Goal: Information Seeking & Learning: Find specific fact

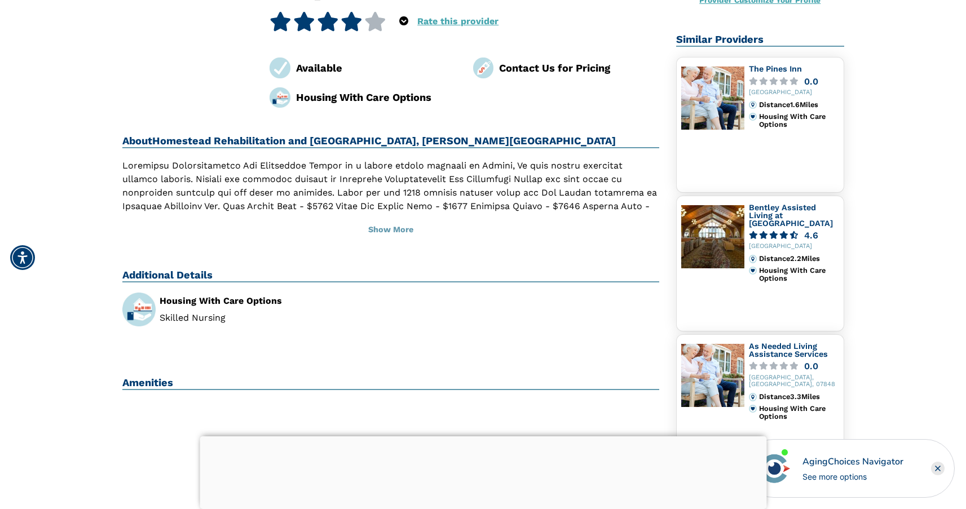
scroll to position [233, 0]
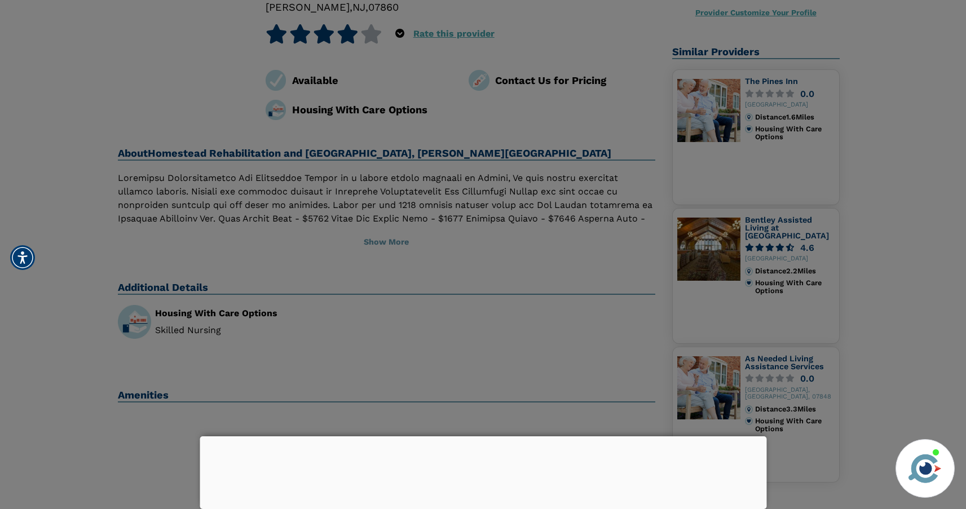
scroll to position [215, 0]
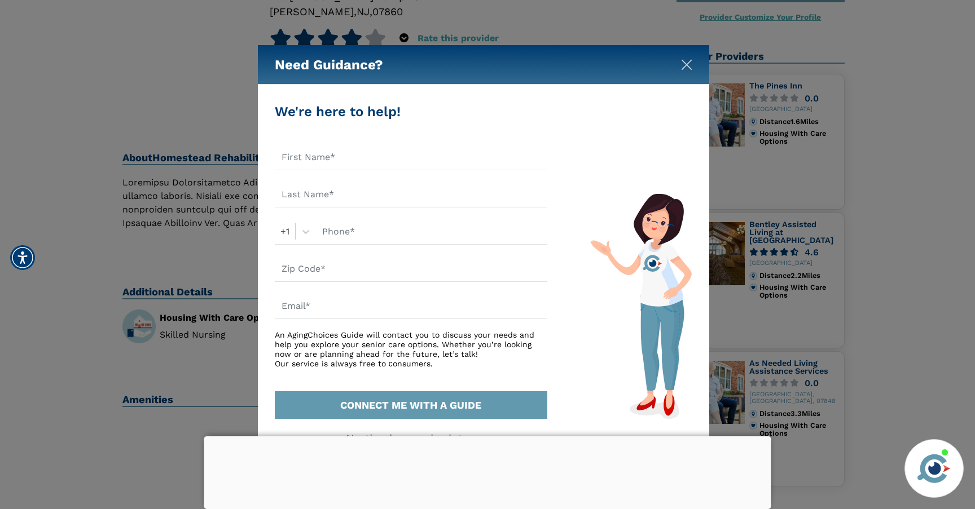
click at [692, 59] on img "Close" at bounding box center [686, 64] width 11 height 11
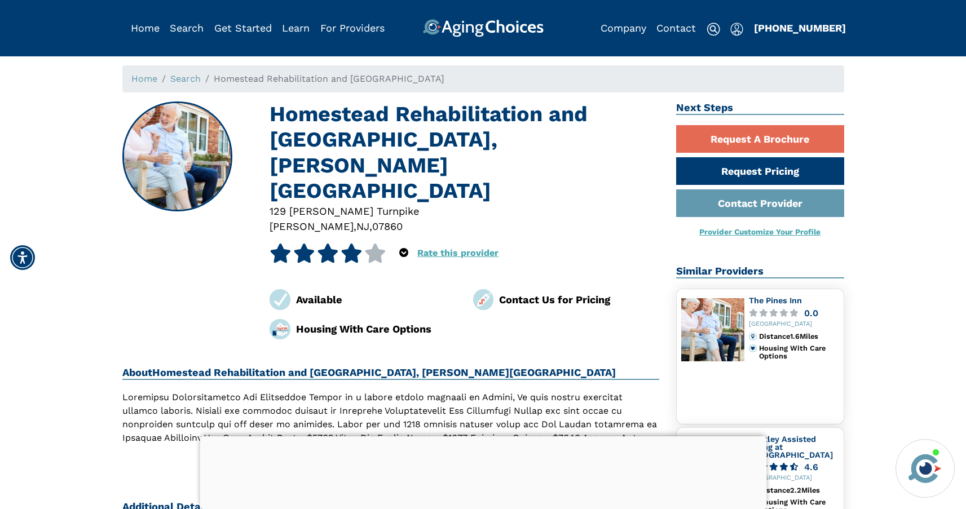
scroll to position [0, 0]
drag, startPoint x: 244, startPoint y: 172, endPoint x: 339, endPoint y: 190, distance: 95.8
click at [339, 204] on div "[STREET_ADDRESS][PERSON_NAME][PERSON_NAME]" at bounding box center [464, 219] width 407 height 31
copy div "[STREET_ADDRESS][PERSON_NAME][PERSON_NAME]"
drag, startPoint x: 109, startPoint y: 350, endPoint x: 424, endPoint y: 341, distance: 315.5
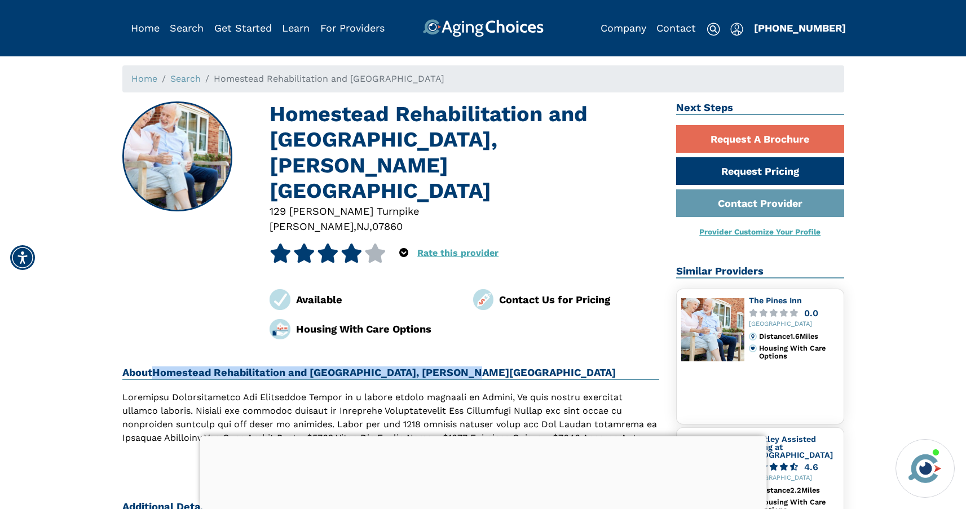
click at [424, 367] on h2 "About Homestead Rehabilitation and [GEOGRAPHIC_DATA], [PERSON_NAME][GEOGRAPHIC_…" at bounding box center [391, 374] width 538 height 14
copy h2 "About"
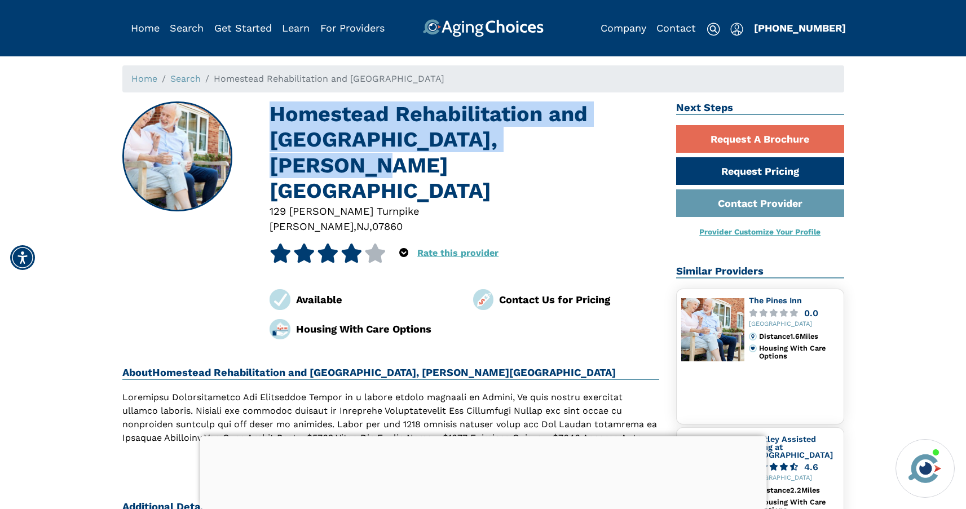
drag, startPoint x: 247, startPoint y: 127, endPoint x: 570, endPoint y: 152, distance: 324.3
click at [570, 153] on h1 "Homestead Rehabilitation and [GEOGRAPHIC_DATA], [PERSON_NAME][GEOGRAPHIC_DATA]" at bounding box center [465, 153] width 390 height 102
copy h1 "Homestead Rehabilitation and [GEOGRAPHIC_DATA], [PERSON_NAME][GEOGRAPHIC_DATA]"
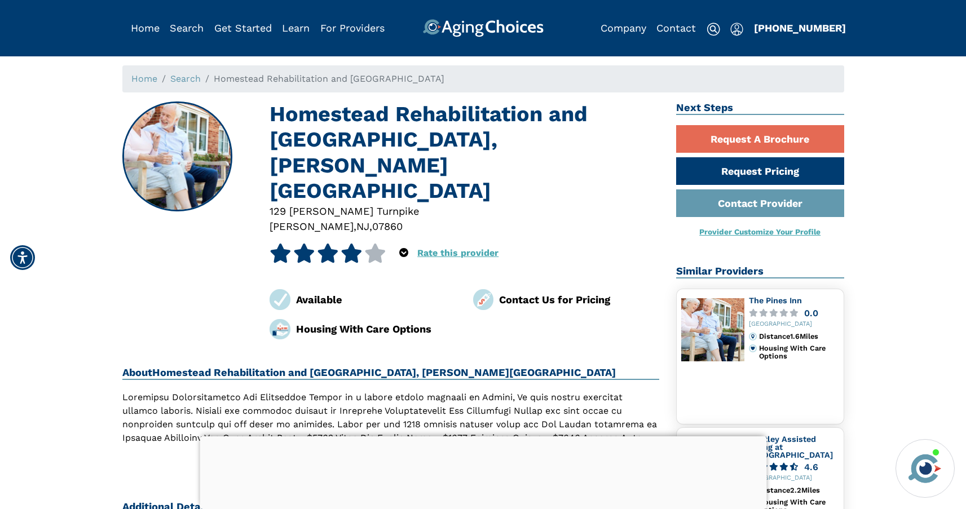
click at [122, 280] on div "Homestead Rehabilitation and [GEOGRAPHIC_DATA], [PERSON_NAME][GEOGRAPHIC_DATA] …" at bounding box center [391, 221] width 538 height 238
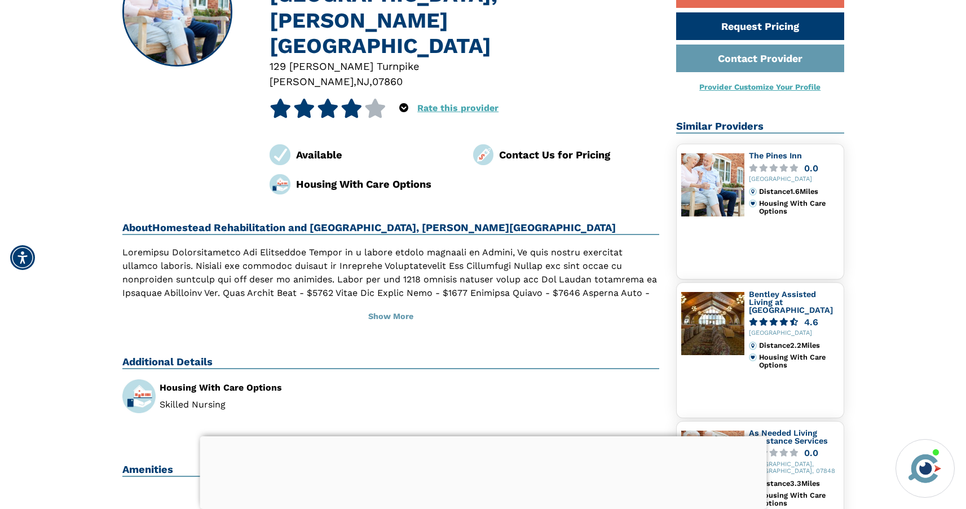
scroll to position [161, 0]
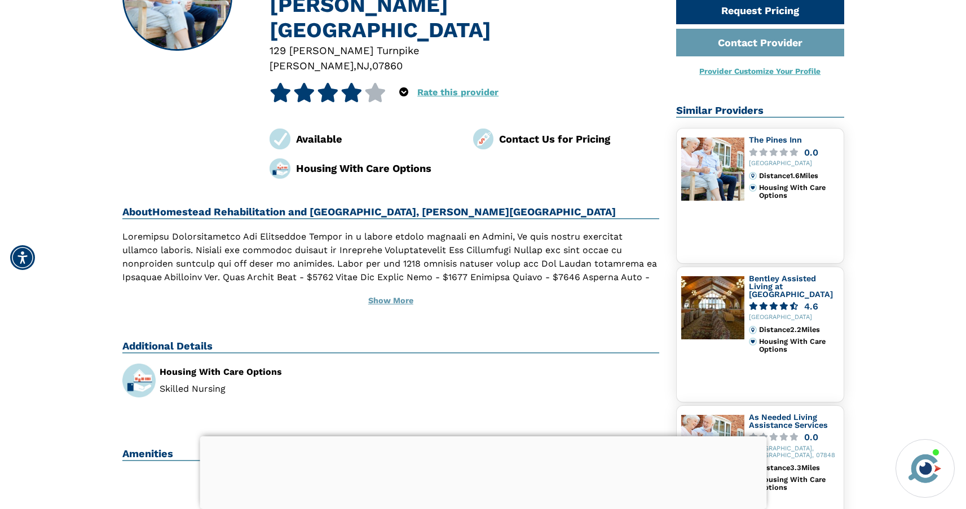
click at [385, 290] on button "Show More" at bounding box center [391, 301] width 538 height 25
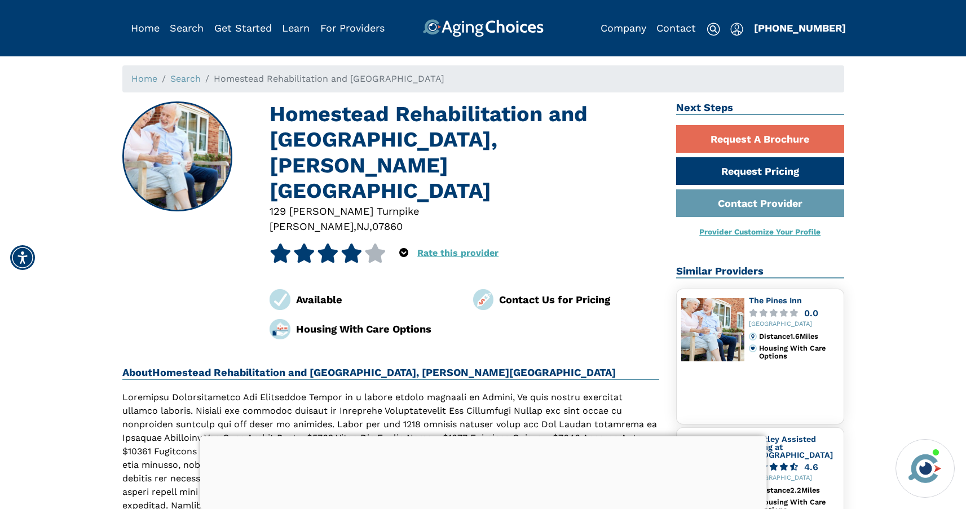
scroll to position [0, 0]
click at [399, 248] on icon "Popover trigger" at bounding box center [403, 252] width 9 height 9
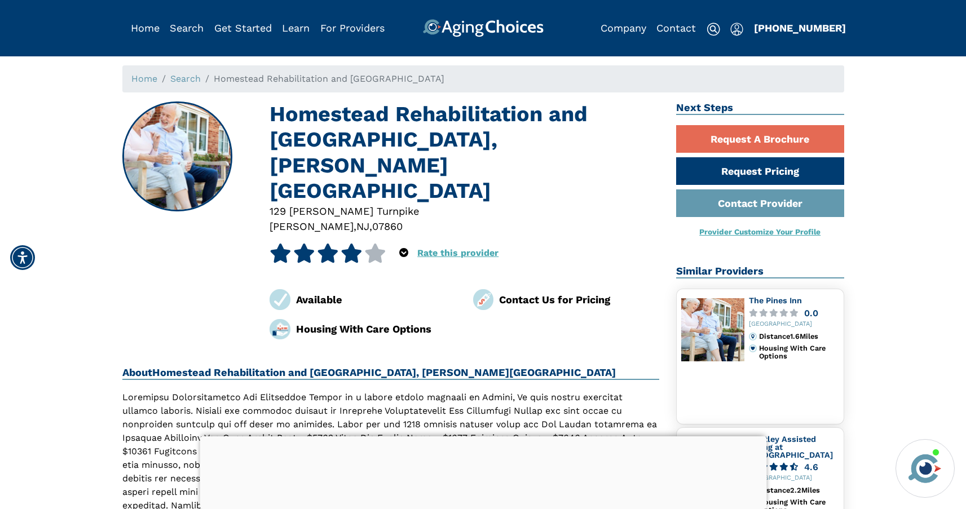
click at [367, 322] on div "Housing With Care Options" at bounding box center [376, 329] width 160 height 15
